Goal: Transaction & Acquisition: Obtain resource

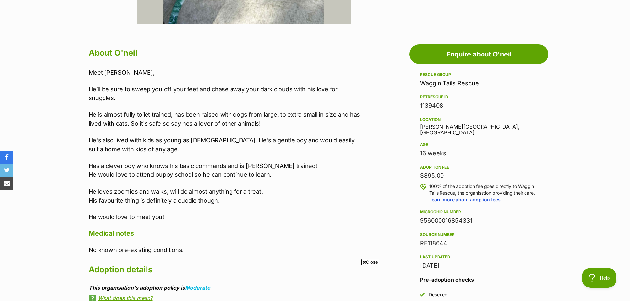
scroll to position [364, 0]
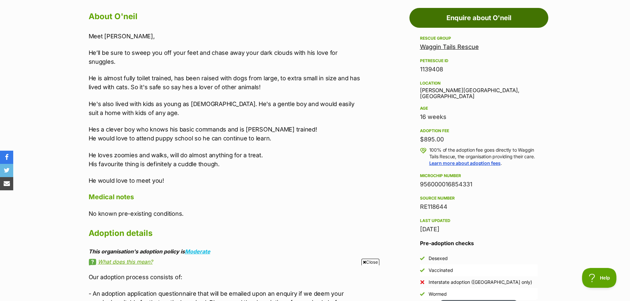
click at [481, 15] on link "Enquire about O'neil" at bounding box center [479, 18] width 139 height 20
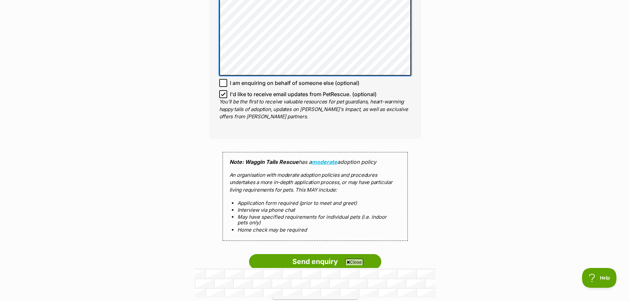
scroll to position [595, 0]
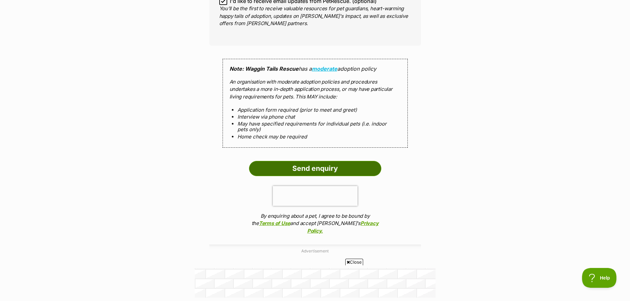
click at [317, 164] on input "Send enquiry" at bounding box center [315, 168] width 132 height 15
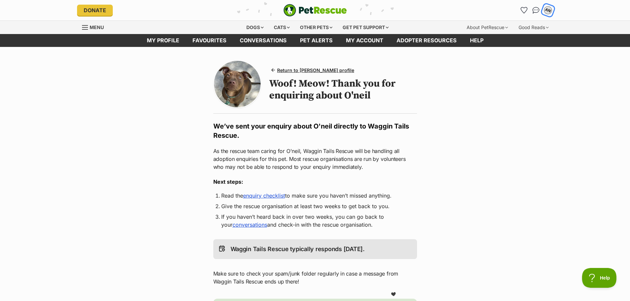
click at [549, 7] on div "AN" at bounding box center [548, 10] width 9 height 9
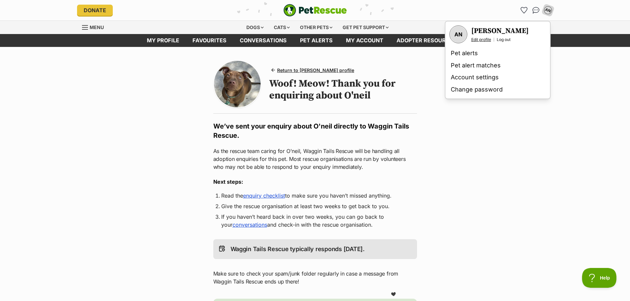
click at [480, 41] on link "Edit profile" at bounding box center [481, 39] width 20 height 5
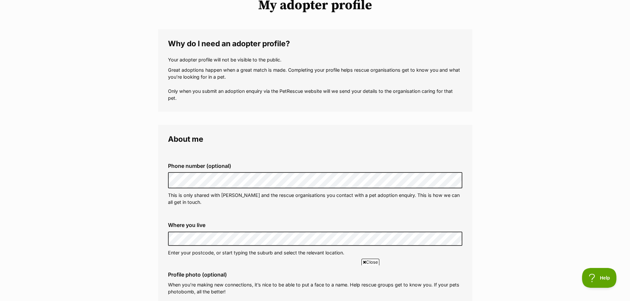
scroll to position [66, 0]
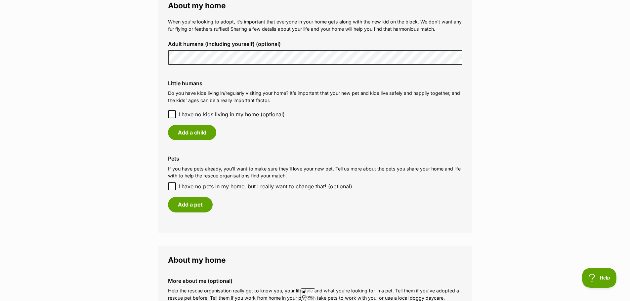
scroll to position [0, 0]
click at [118, 45] on main "My adopter profile Why do I need an adopter profile? Your adopter profile will …" at bounding box center [315, 16] width 630 height 930
click at [511, 88] on main "My adopter profile Why do I need an adopter profile? Your adopter profile will …" at bounding box center [315, 16] width 630 height 930
click at [199, 131] on button "Add a child" at bounding box center [192, 132] width 48 height 15
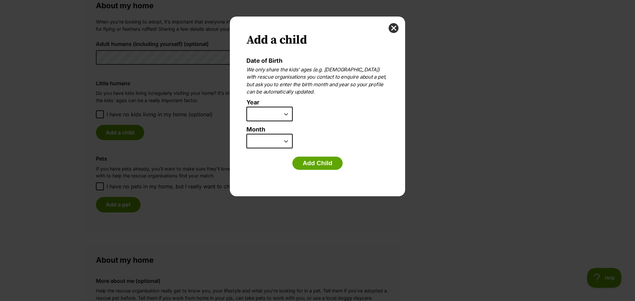
drag, startPoint x: 282, startPoint y: 117, endPoint x: 290, endPoint y: 118, distance: 8.3
click at [282, 117] on select "2025 2024 2023 2022 2021 2020 2019 2018 2017 2016 2015 2014 2013 2012 2011 2010…" at bounding box center [269, 114] width 46 height 15
select select "2012"
click at [246, 107] on select "2025 2024 2023 2022 2021 2020 2019 2018 2017 2016 2015 2014 2013 2012 2011 2010…" at bounding box center [269, 114] width 46 height 15
click at [265, 142] on select "January February March April May June July August September October November De…" at bounding box center [269, 141] width 46 height 15
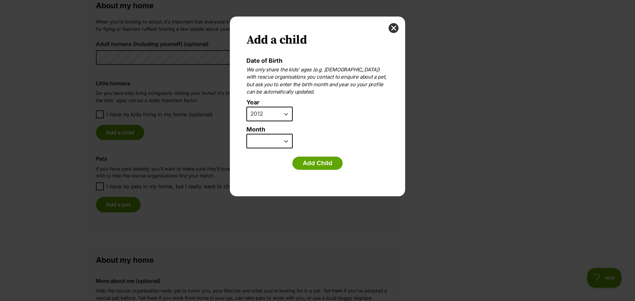
select select "2"
click at [246, 134] on select "January February March April May June July August September October November De…" at bounding box center [269, 141] width 46 height 15
click at [313, 165] on button "Add Child" at bounding box center [317, 163] width 50 height 13
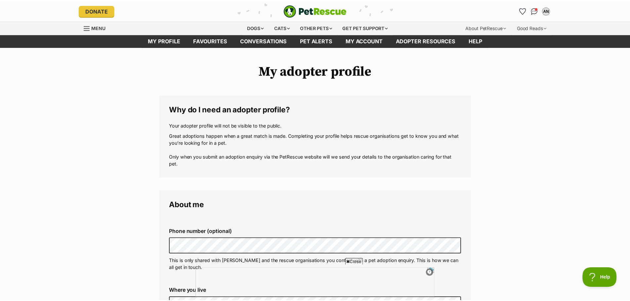
scroll to position [496, 0]
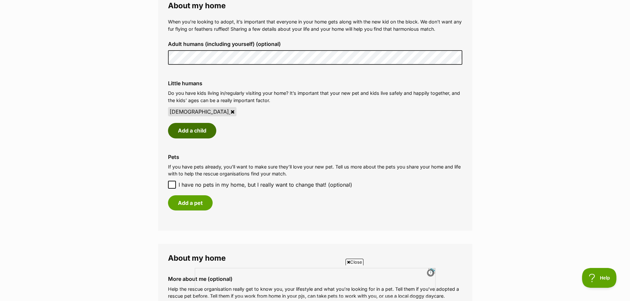
click at [186, 132] on button "Add a child" at bounding box center [192, 130] width 48 height 15
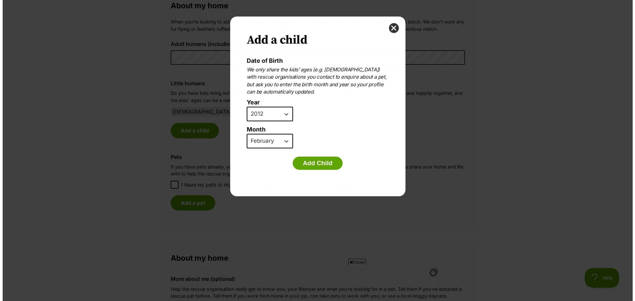
scroll to position [0, 0]
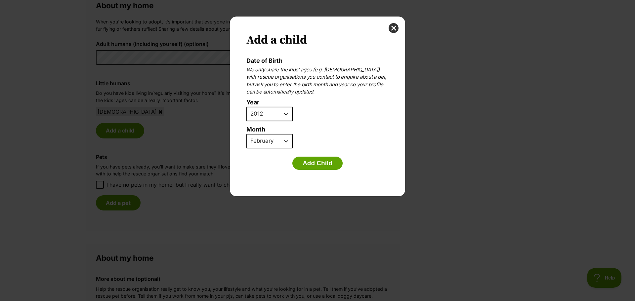
drag, startPoint x: 285, startPoint y: 115, endPoint x: 290, endPoint y: 118, distance: 5.8
click at [285, 115] on select "2025 2024 2023 2022 2021 2020 2019 2018 2017 2016 2015 2014 2013 2012 2011 2010…" at bounding box center [269, 114] width 46 height 15
select select "2014"
click at [246, 107] on select "2025 2024 2023 2022 2021 2020 2019 2018 2017 2016 2015 2014 2013 2012 2011 2010…" at bounding box center [269, 114] width 46 height 15
click at [275, 143] on select "January February March April May June July August September October November De…" at bounding box center [269, 141] width 46 height 15
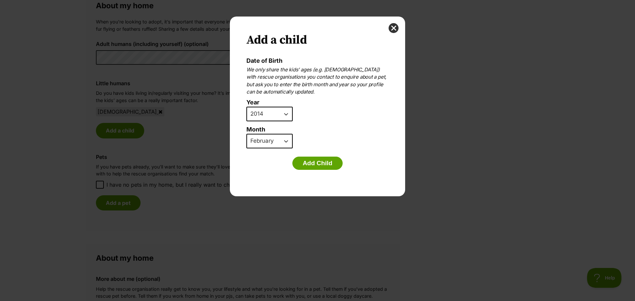
select select "7"
click at [246, 134] on select "January February March April May June July August September October November De…" at bounding box center [269, 141] width 46 height 15
click at [323, 167] on button "Add Child" at bounding box center [317, 163] width 50 height 13
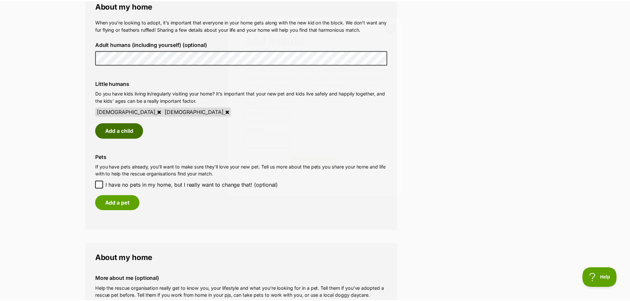
scroll to position [496, 0]
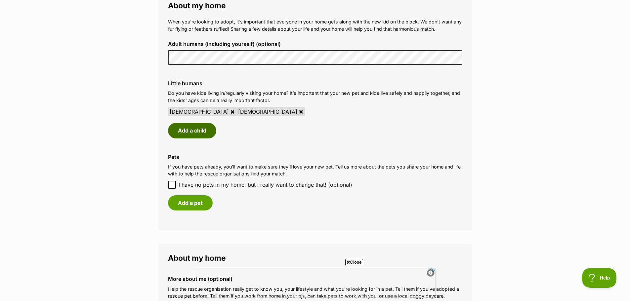
click at [188, 131] on button "Add a child" at bounding box center [192, 130] width 48 height 15
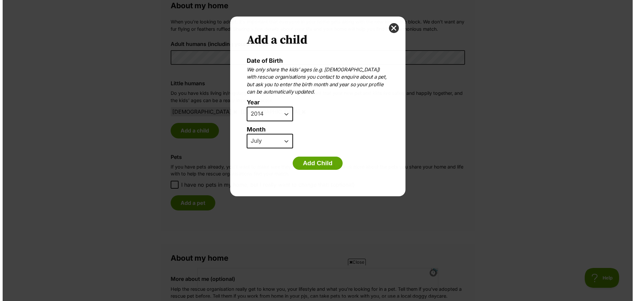
scroll to position [0, 0]
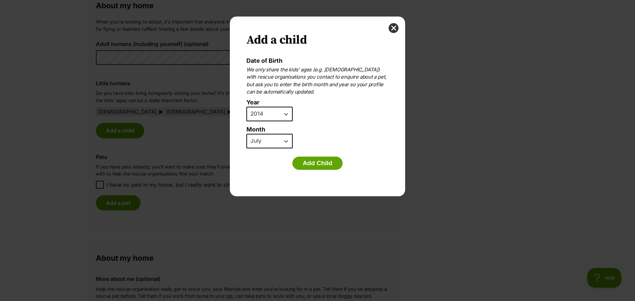
click at [272, 112] on select "2025 2024 2023 2022 2021 2020 2019 2018 2017 2016 2015 2014 2013 2012 2011 2010…" at bounding box center [269, 114] width 46 height 15
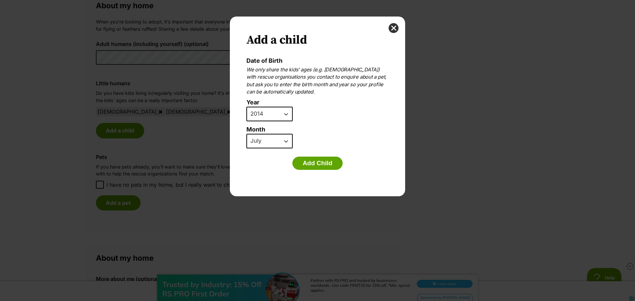
select select "2016"
click at [246, 107] on select "2025 2024 2023 2022 2021 2020 2019 2018 2017 2016 2015 2014 2013 2012 2011 2010…" at bounding box center [269, 114] width 46 height 15
click at [265, 154] on form "Date of Birth We only share the kids’ ages (e.g. 6 years old) with rescue organ…" at bounding box center [317, 116] width 142 height 116
drag, startPoint x: 271, startPoint y: 143, endPoint x: 274, endPoint y: 140, distance: 4.9
click at [271, 143] on select "January February March April May June July August September October November De…" at bounding box center [269, 141] width 46 height 15
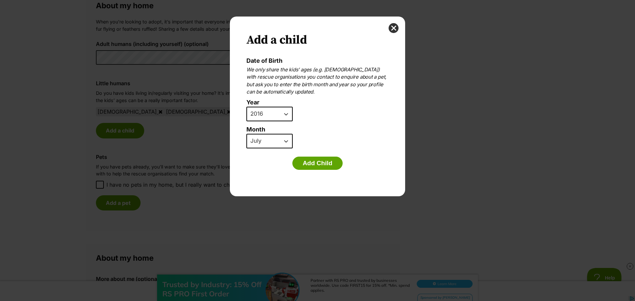
select select "10"
click at [246, 134] on select "January February March April May June July August September October November De…" at bounding box center [269, 141] width 46 height 15
click at [322, 160] on button "Add Child" at bounding box center [317, 163] width 50 height 13
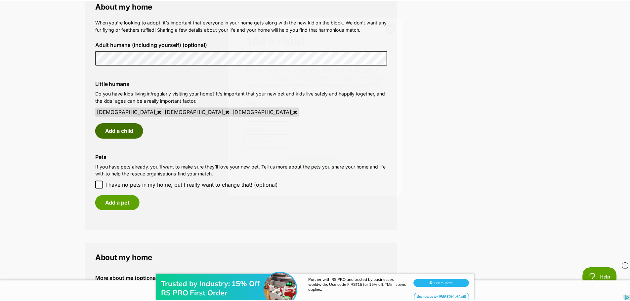
scroll to position [496, 0]
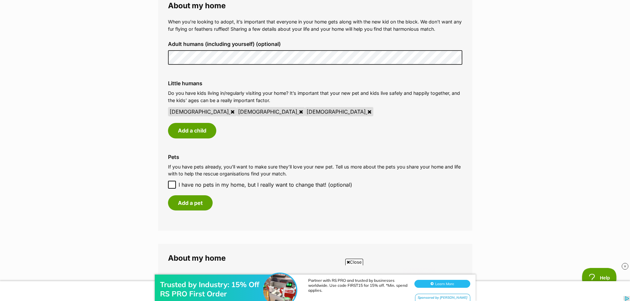
click at [170, 184] on icon at bounding box center [172, 185] width 5 height 5
click at [170, 184] on input "I have no pets in my home, but I really want to change that! (optional)" at bounding box center [172, 185] width 8 height 8
checkbox input "true"
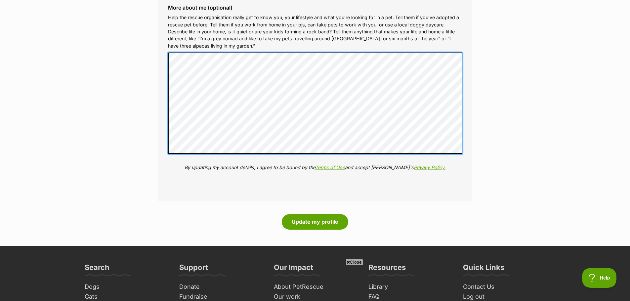
scroll to position [794, 0]
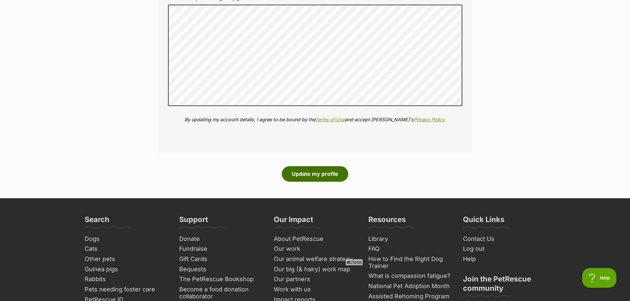
drag, startPoint x: 310, startPoint y: 173, endPoint x: 316, endPoint y: 172, distance: 5.7
click at [310, 173] on button "Update my profile" at bounding box center [315, 173] width 66 height 15
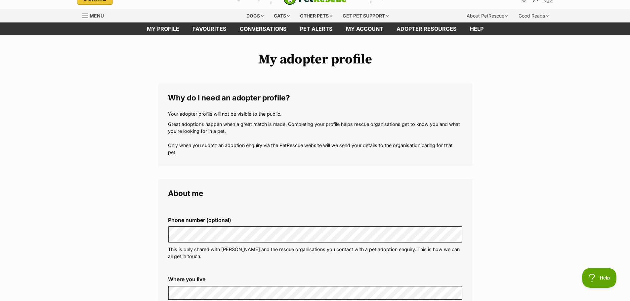
scroll to position [0, 0]
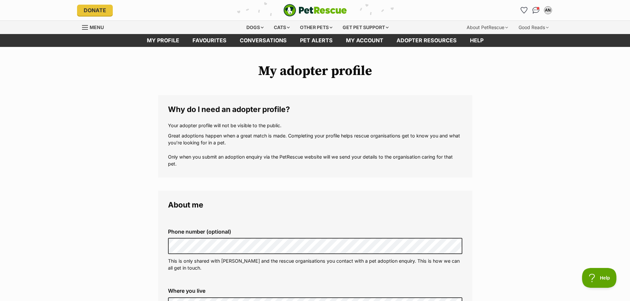
click at [317, 9] on img "PetRescue" at bounding box center [316, 10] width 64 height 13
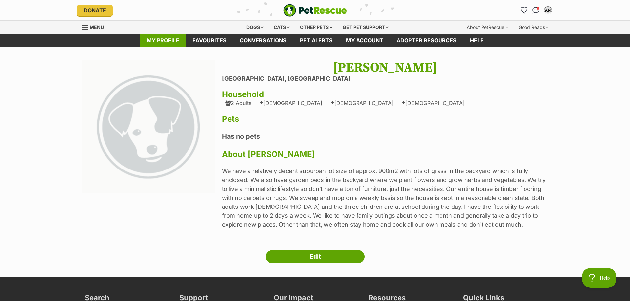
click at [168, 44] on link "My profile" at bounding box center [163, 40] width 46 height 13
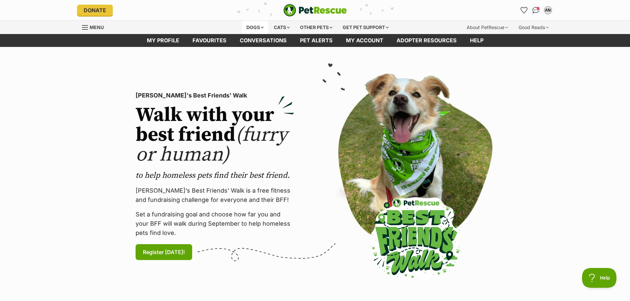
click at [254, 28] on div "Dogs" at bounding box center [255, 27] width 26 height 13
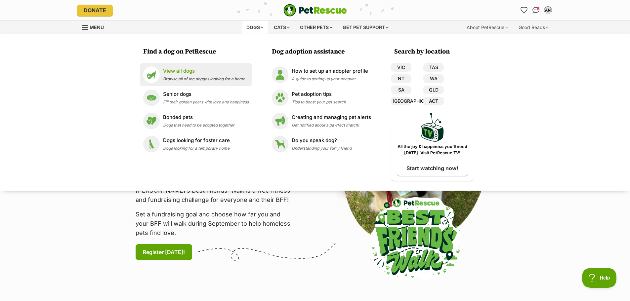
click at [192, 73] on p "View all dogs" at bounding box center [204, 71] width 82 height 8
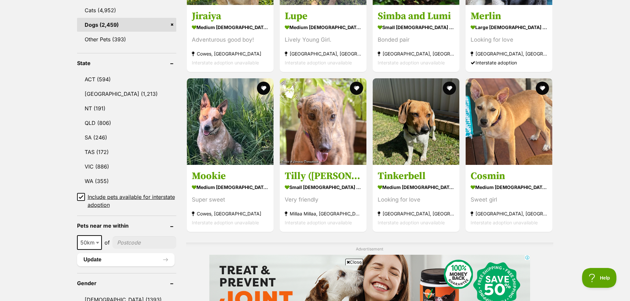
click at [128, 241] on input"] "postcode" at bounding box center [144, 243] width 64 height 13
type input"] "2640"
click at [95, 241] on span at bounding box center [98, 243] width 7 height 15
select select "250"
click at [125, 258] on button "Update" at bounding box center [126, 259] width 98 height 13
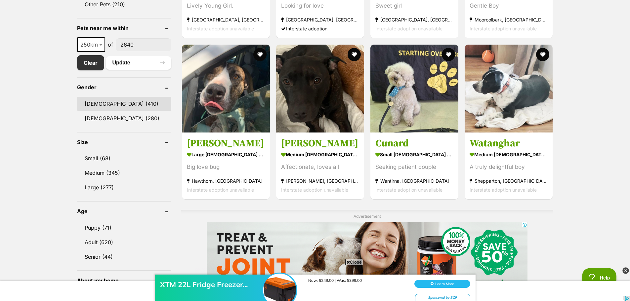
click at [125, 102] on link "[DEMOGRAPHIC_DATA] (410)" at bounding box center [124, 104] width 94 height 14
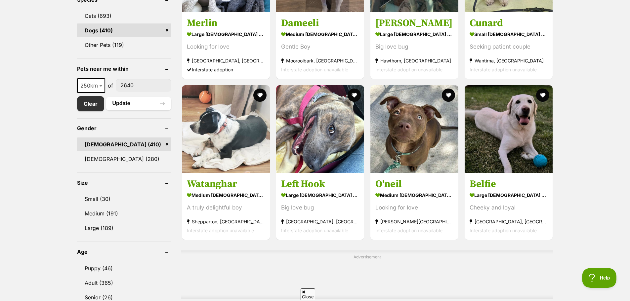
scroll to position [331, 0]
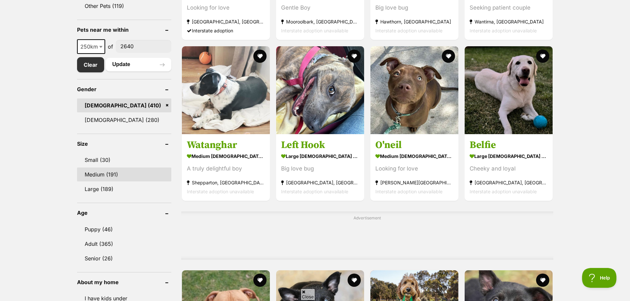
click at [118, 174] on link "Medium (191)" at bounding box center [124, 175] width 94 height 14
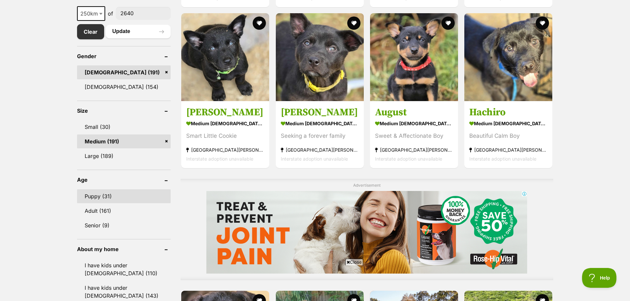
click at [115, 193] on link "Puppy (31)" at bounding box center [124, 197] width 94 height 14
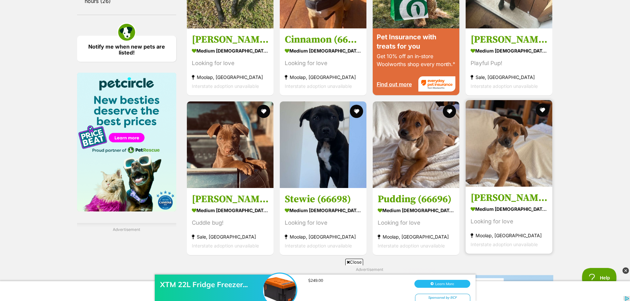
scroll to position [761, 0]
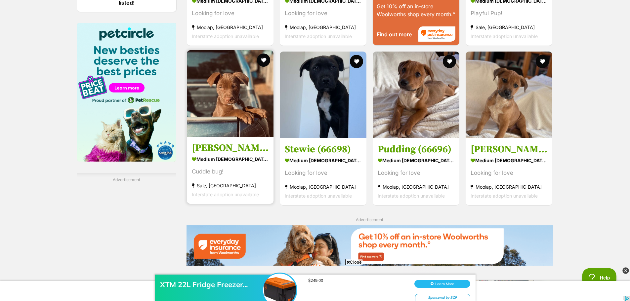
click at [241, 104] on img at bounding box center [230, 93] width 87 height 87
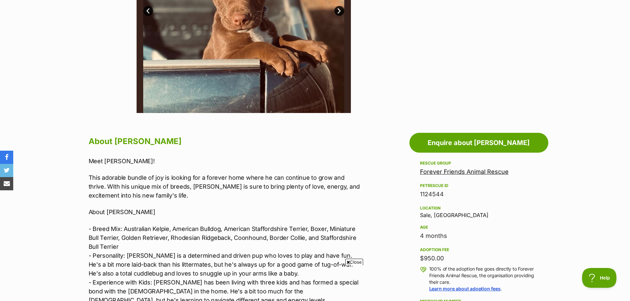
scroll to position [265, 0]
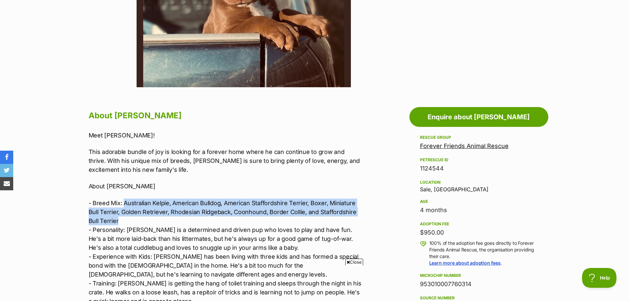
drag, startPoint x: 125, startPoint y: 201, endPoint x: 156, endPoint y: 222, distance: 37.4
click at [156, 222] on p "- Breed Mix: Australian Kelpie, American Bulldog, American Staffordshire Terrie…" at bounding box center [225, 252] width 273 height 107
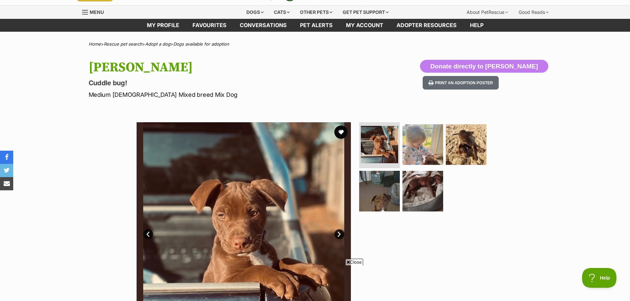
scroll to position [0, 0]
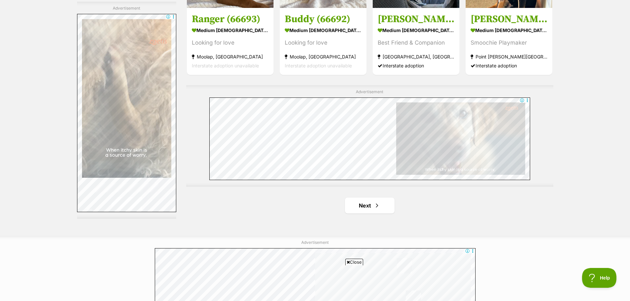
scroll to position [1166, 0]
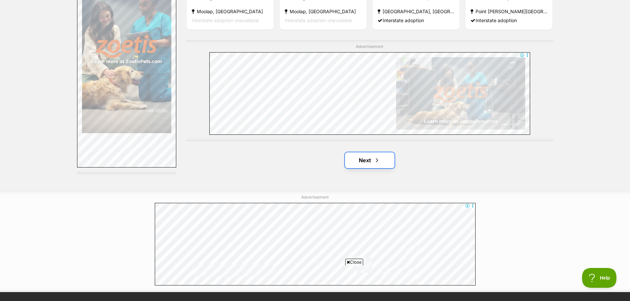
click at [376, 156] on span "Next page" at bounding box center [377, 160] width 7 height 8
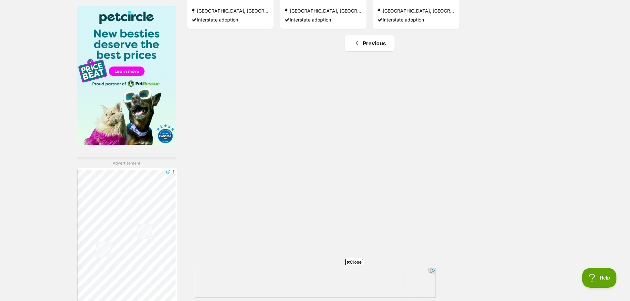
scroll to position [662, 0]
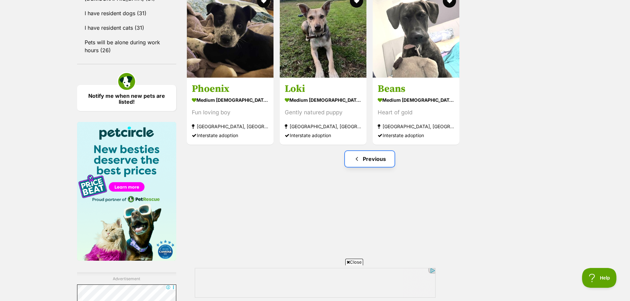
click at [372, 166] on link "Previous" at bounding box center [370, 159] width 50 height 16
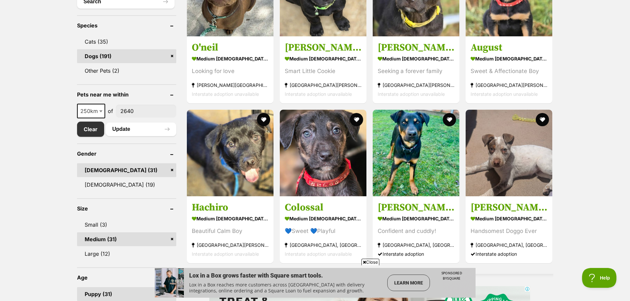
scroll to position [320, 0]
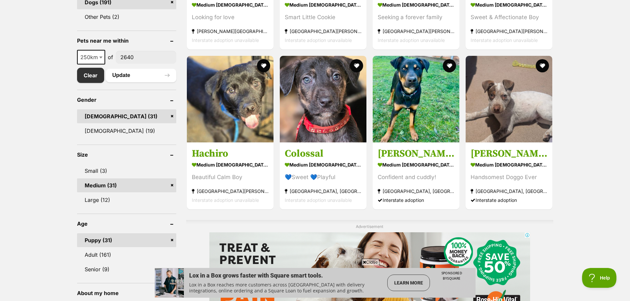
click at [118, 183] on link "Medium (31)" at bounding box center [126, 186] width 99 height 14
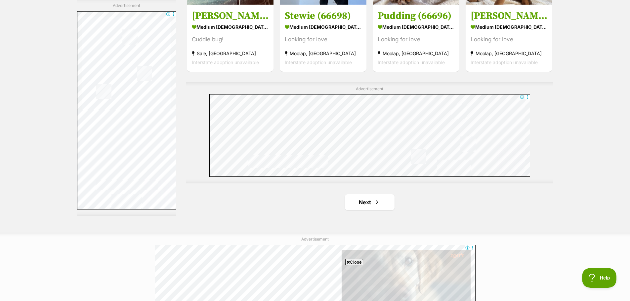
scroll to position [1158, 0]
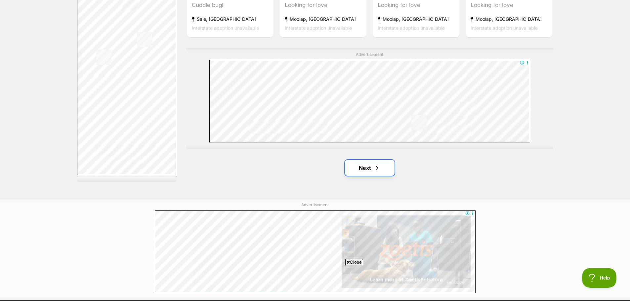
click at [361, 171] on link "Next" at bounding box center [370, 168] width 50 height 16
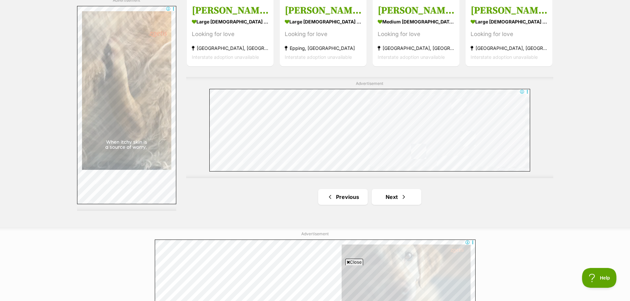
scroll to position [1191, 0]
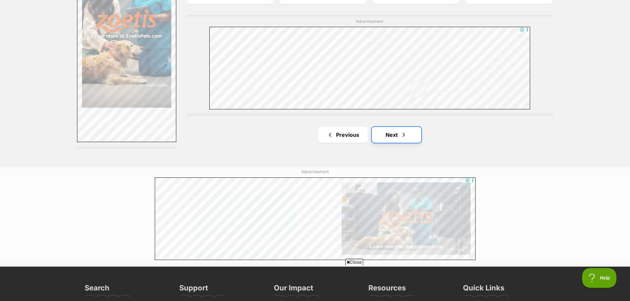
click at [398, 134] on link "Next" at bounding box center [397, 135] width 50 height 16
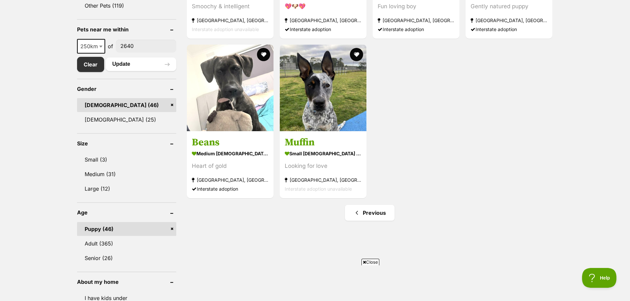
scroll to position [331, 0]
click at [117, 107] on link "[DEMOGRAPHIC_DATA] (46)" at bounding box center [126, 106] width 99 height 14
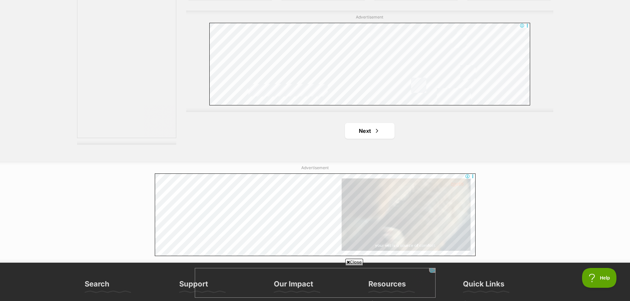
scroll to position [1195, 0]
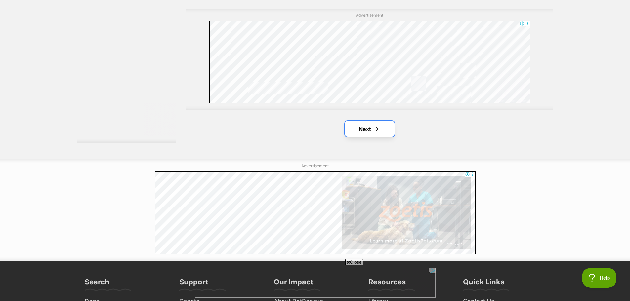
click at [386, 135] on link "Next" at bounding box center [370, 129] width 50 height 16
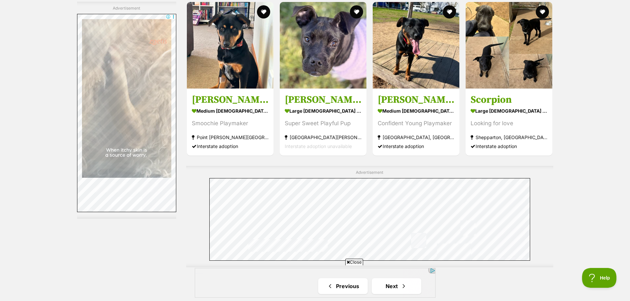
scroll to position [1117, 0]
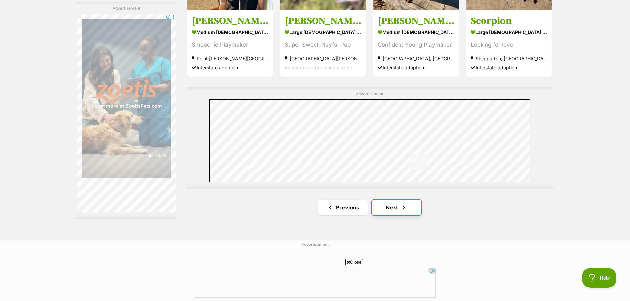
click at [400, 214] on link "Next" at bounding box center [397, 208] width 50 height 16
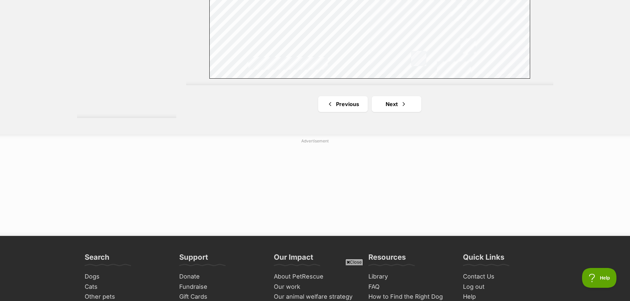
scroll to position [1224, 0]
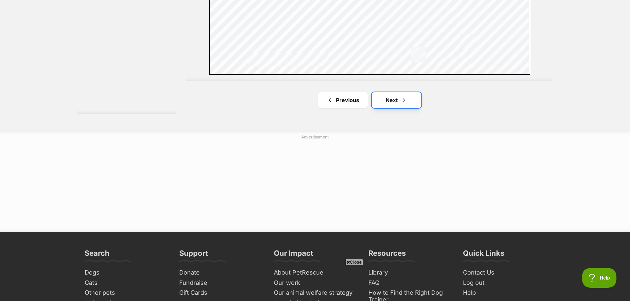
click at [416, 97] on link "Next" at bounding box center [397, 100] width 50 height 16
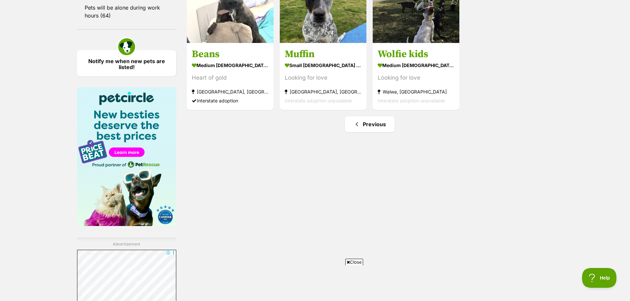
scroll to position [680, 0]
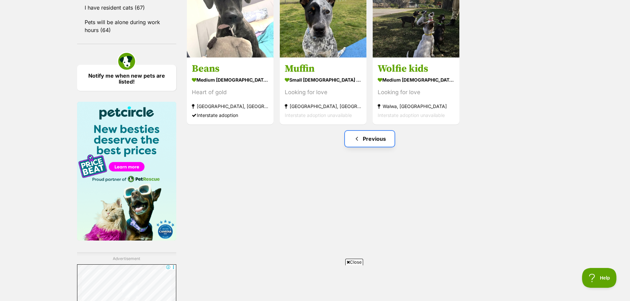
click at [370, 143] on link "Previous" at bounding box center [370, 139] width 50 height 16
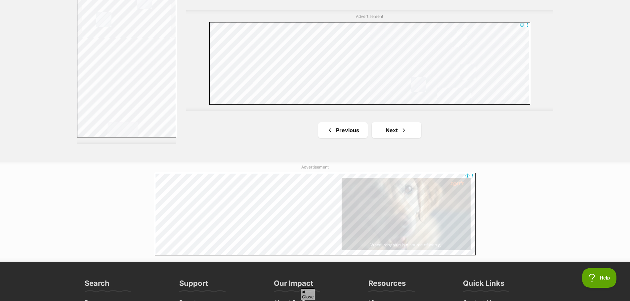
scroll to position [1197, 0]
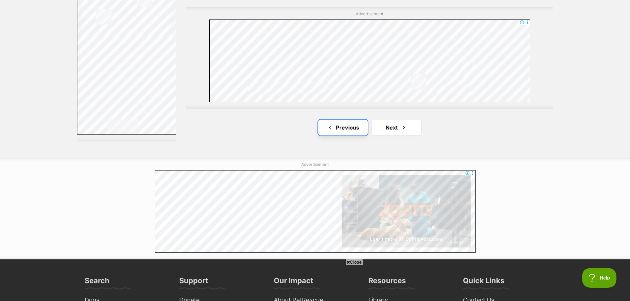
click at [339, 130] on link "Previous" at bounding box center [343, 128] width 50 height 16
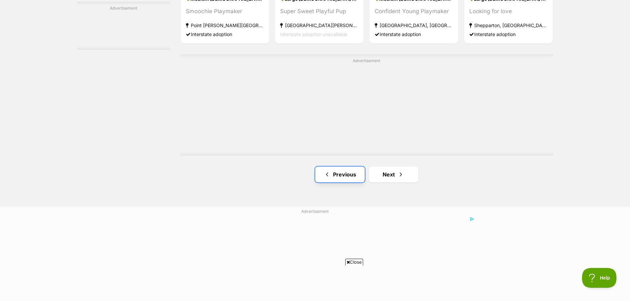
drag, startPoint x: 334, startPoint y: 167, endPoint x: 337, endPoint y: 175, distance: 8.4
click at [334, 167] on link "Previous" at bounding box center [340, 175] width 50 height 16
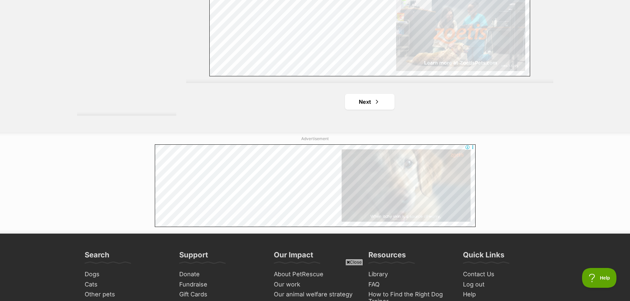
scroll to position [1224, 0]
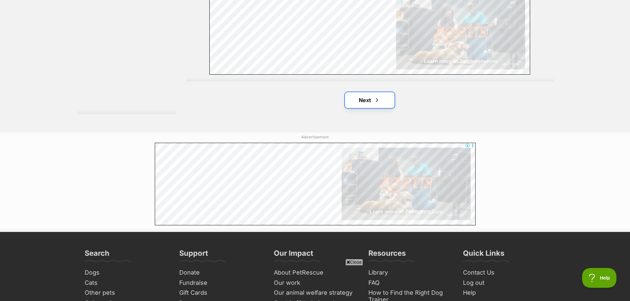
click at [384, 107] on link "Next" at bounding box center [370, 100] width 50 height 16
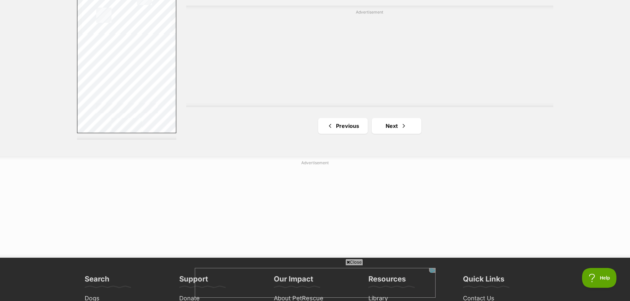
scroll to position [1224, 0]
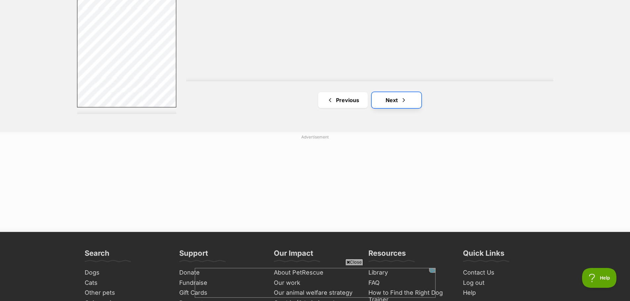
click at [399, 97] on link "Next" at bounding box center [397, 100] width 50 height 16
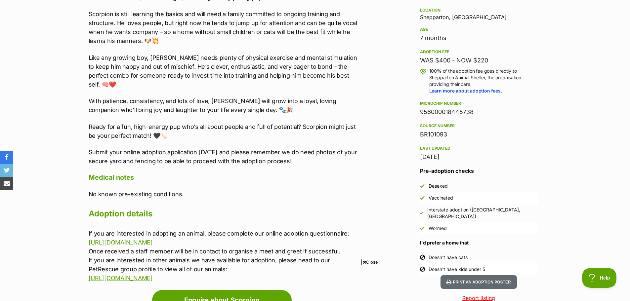
scroll to position [440, 0]
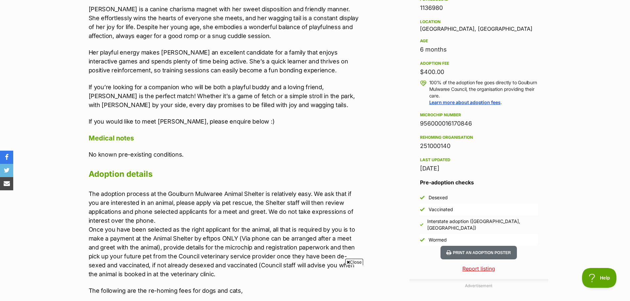
scroll to position [496, 0]
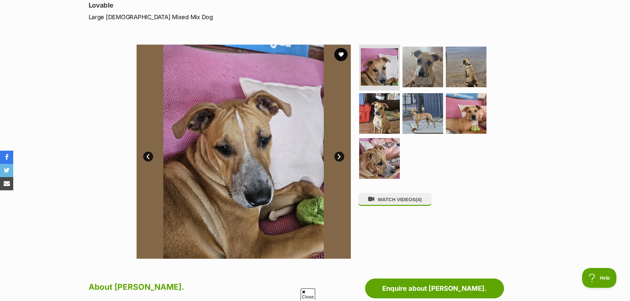
scroll to position [132, 0]
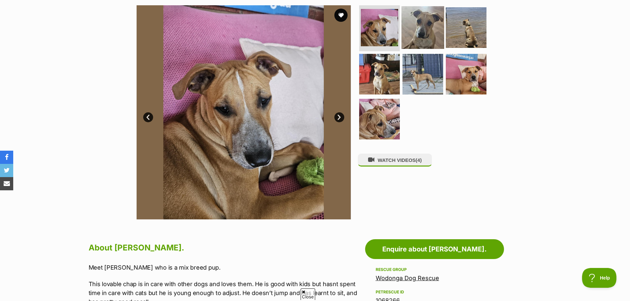
click at [431, 18] on img at bounding box center [423, 27] width 43 height 43
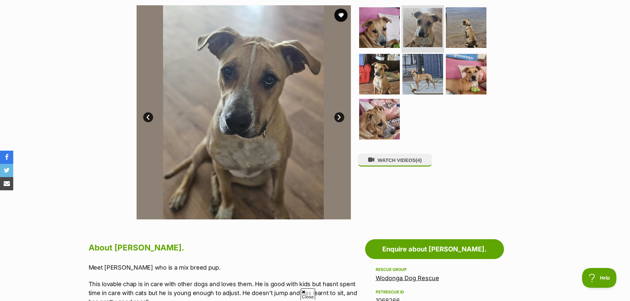
scroll to position [0, 0]
click at [465, 25] on img at bounding box center [466, 27] width 43 height 43
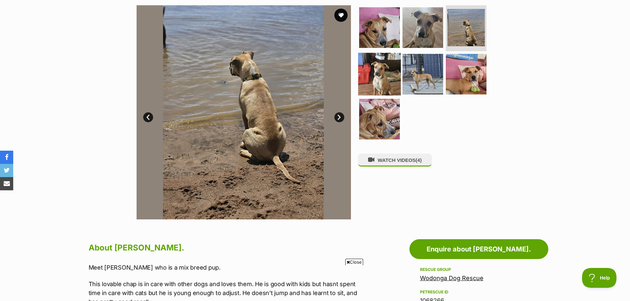
click at [379, 65] on img at bounding box center [379, 74] width 43 height 43
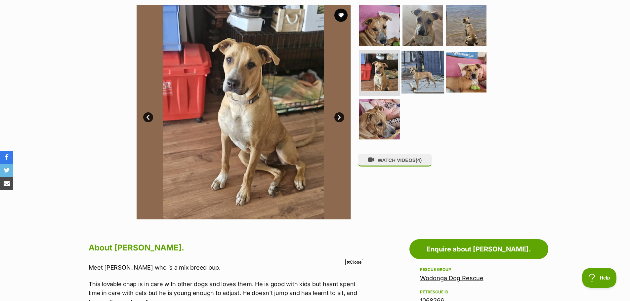
click at [432, 74] on img at bounding box center [423, 72] width 43 height 43
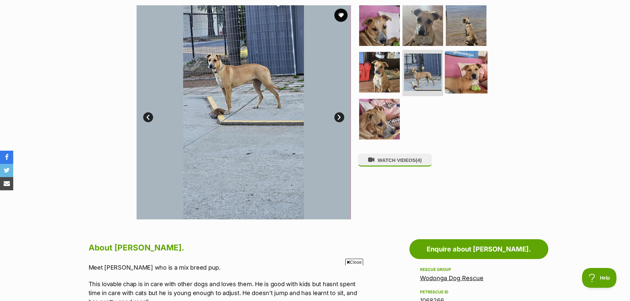
click at [475, 72] on img at bounding box center [466, 72] width 43 height 43
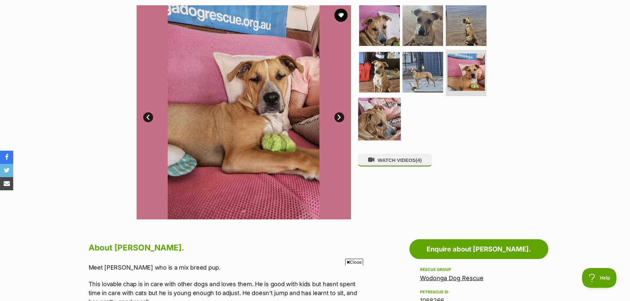
click at [390, 121] on img at bounding box center [379, 119] width 43 height 43
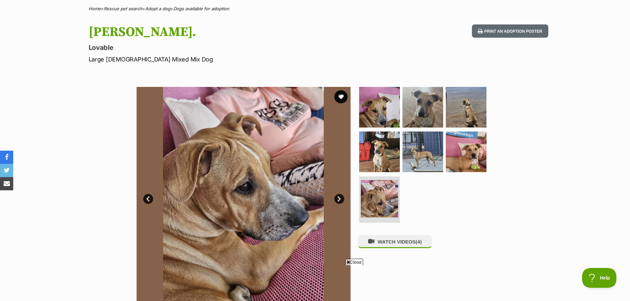
scroll to position [66, 0]
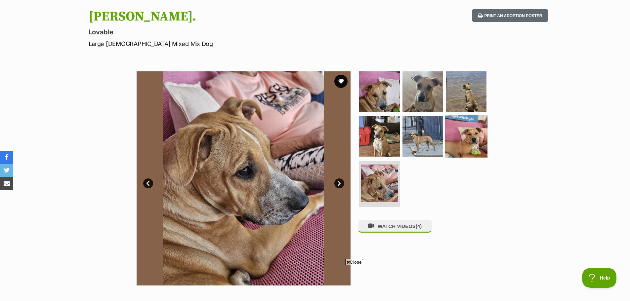
click at [470, 139] on img at bounding box center [466, 136] width 43 height 43
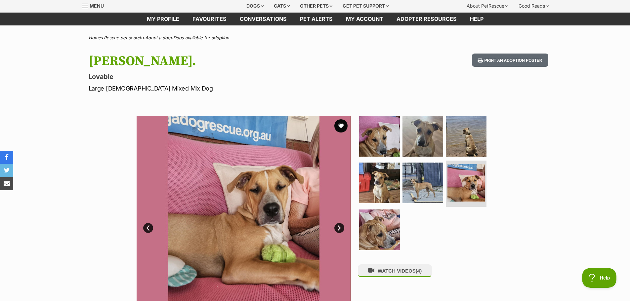
scroll to position [33, 0]
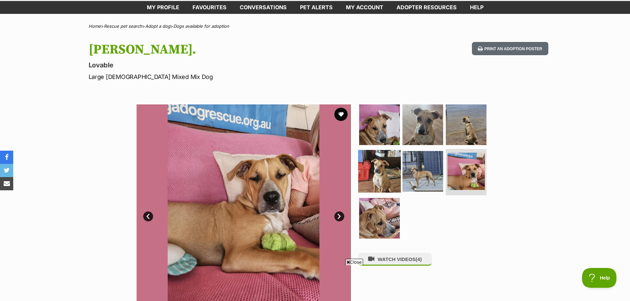
click at [381, 173] on img at bounding box center [379, 171] width 43 height 43
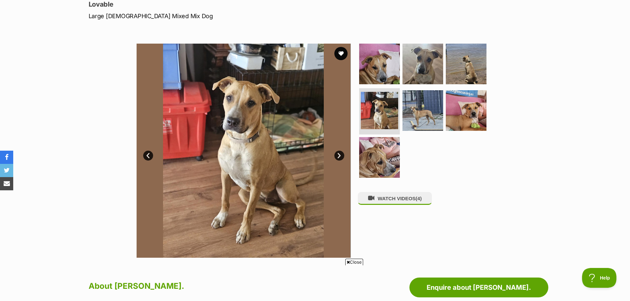
scroll to position [99, 0]
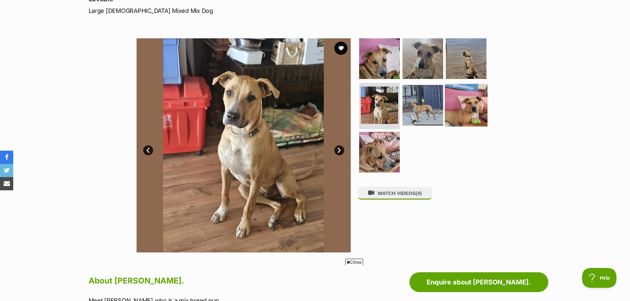
click at [475, 108] on img at bounding box center [466, 105] width 43 height 43
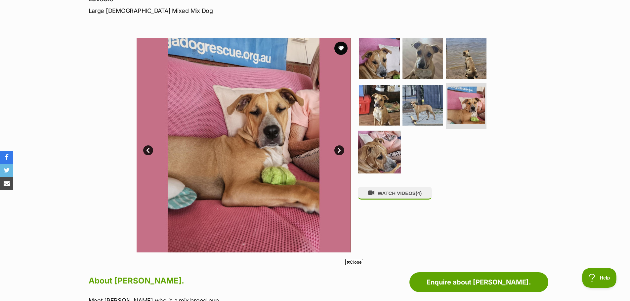
click at [389, 154] on img at bounding box center [379, 152] width 43 height 43
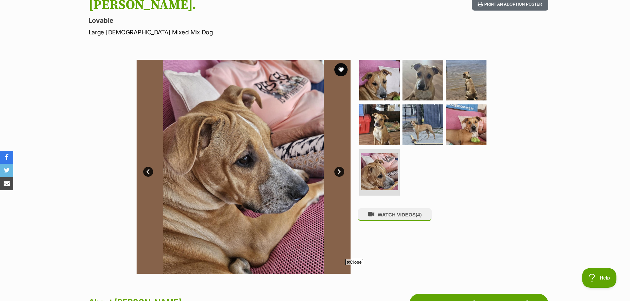
scroll to position [66, 0]
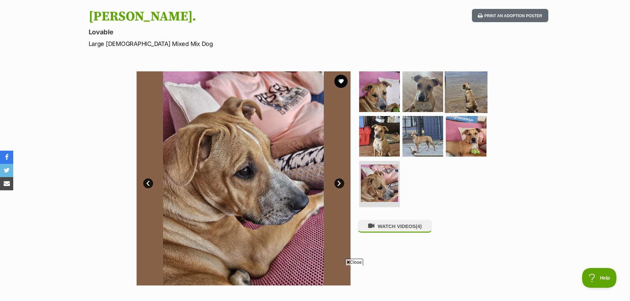
click at [473, 102] on img at bounding box center [466, 91] width 43 height 43
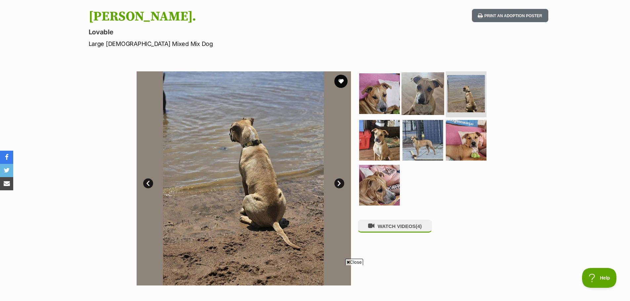
click at [430, 100] on img at bounding box center [423, 93] width 43 height 43
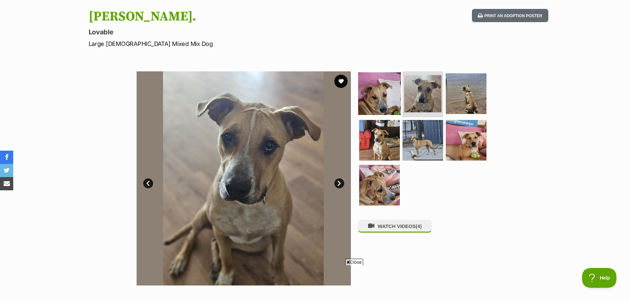
click at [387, 103] on img at bounding box center [379, 93] width 43 height 43
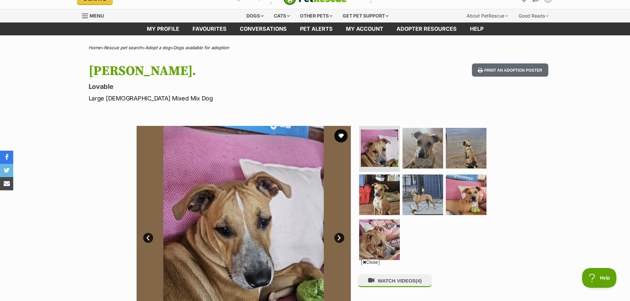
scroll to position [0, 0]
